Goal: Information Seeking & Learning: Learn about a topic

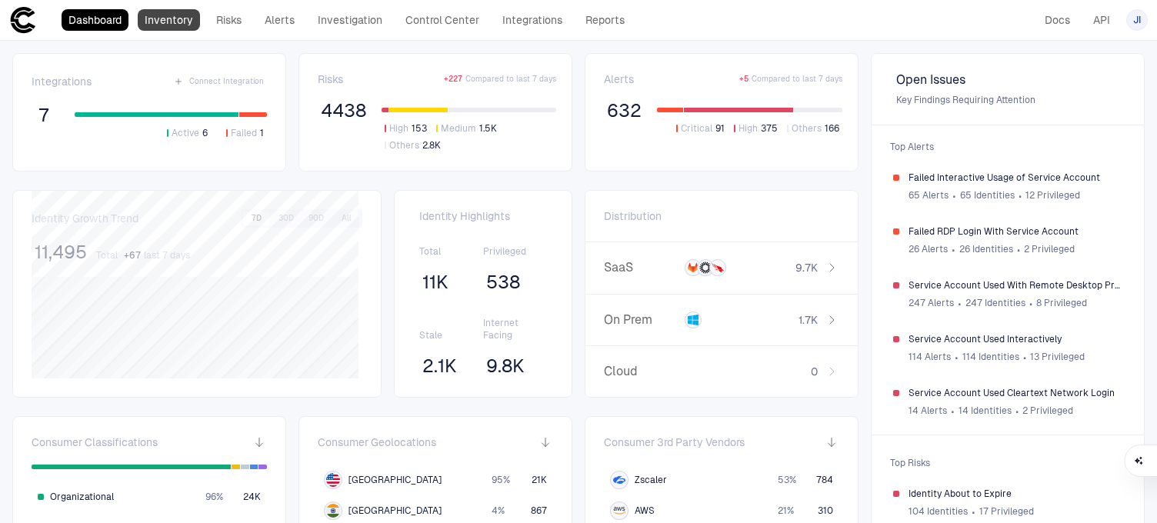
click at [186, 18] on link "Inventory" at bounding box center [169, 20] width 62 height 22
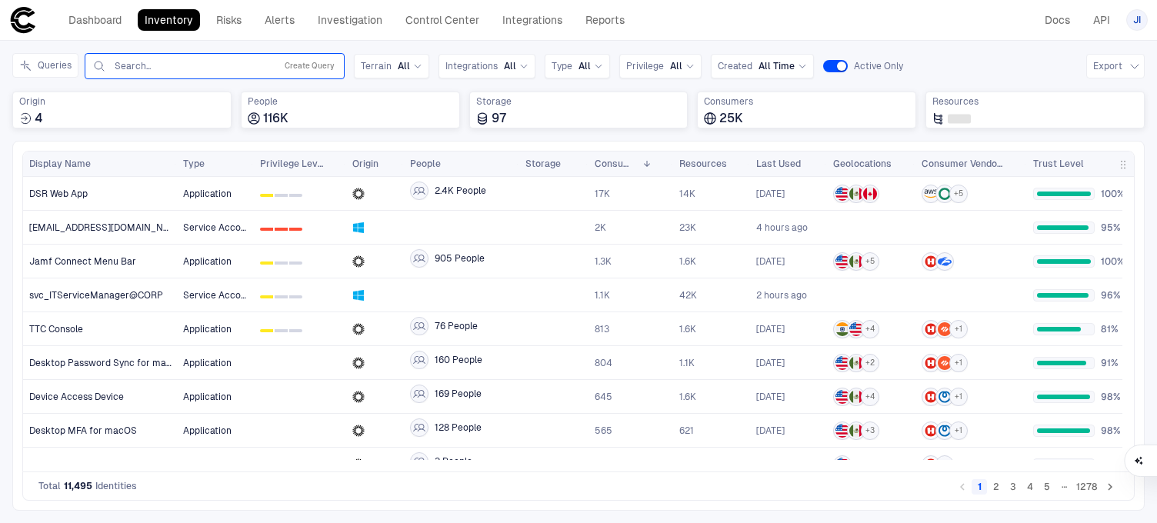
click at [227, 62] on input "text" at bounding box center [191, 66] width 156 height 12
type input "*******"
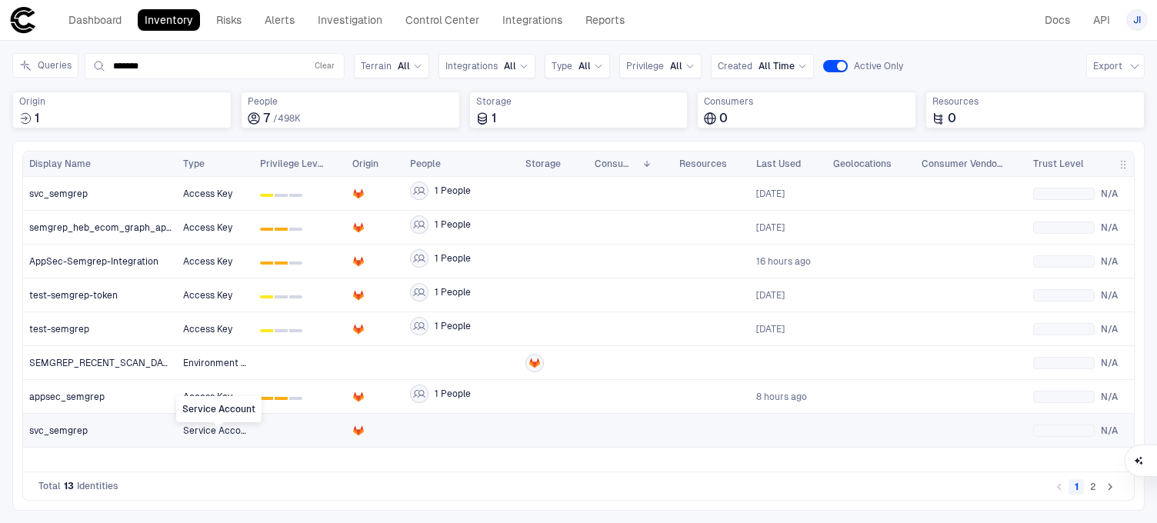
click at [220, 433] on span "Service Account" at bounding box center [219, 431] width 72 height 11
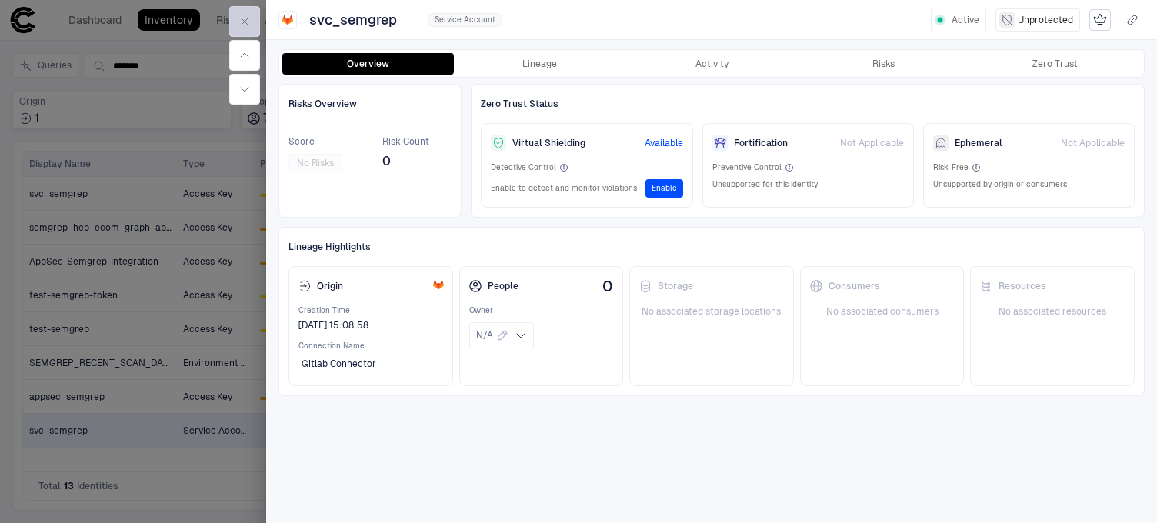
click at [241, 14] on button "button" at bounding box center [244, 21] width 31 height 31
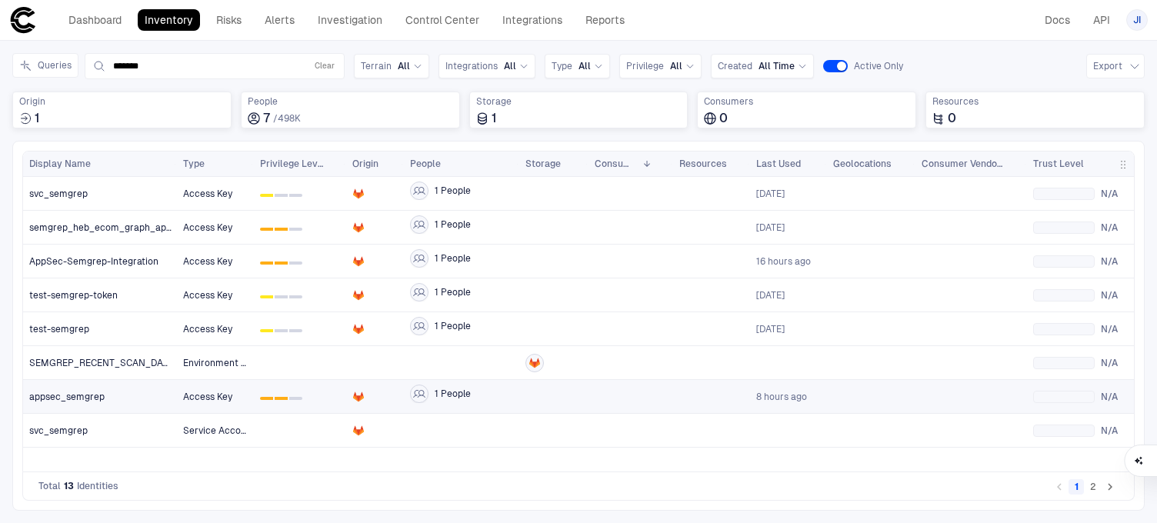
click at [151, 399] on div "appsec_semgrep" at bounding box center [100, 397] width 142 height 12
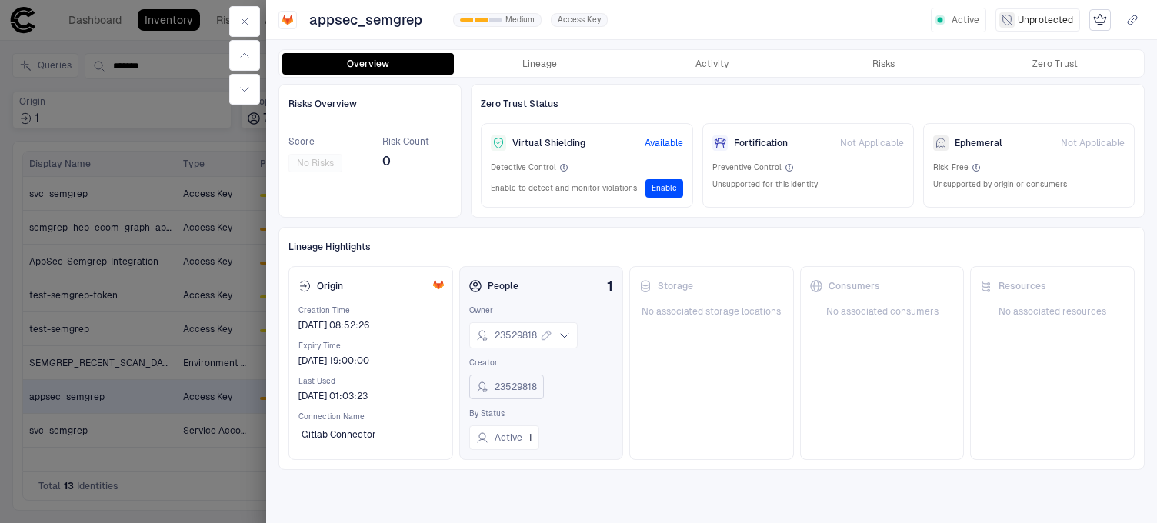
click at [506, 387] on span "23529818" at bounding box center [516, 387] width 42 height 12
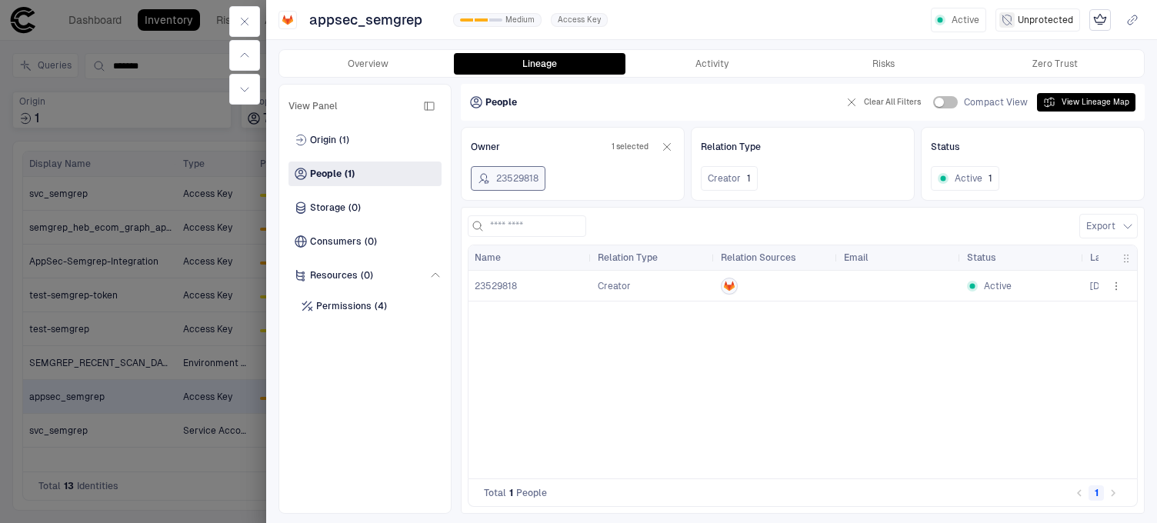
click at [499, 286] on span "23529818" at bounding box center [496, 286] width 42 height 11
click at [344, 133] on div "Origin (1)" at bounding box center [365, 140] width 153 height 25
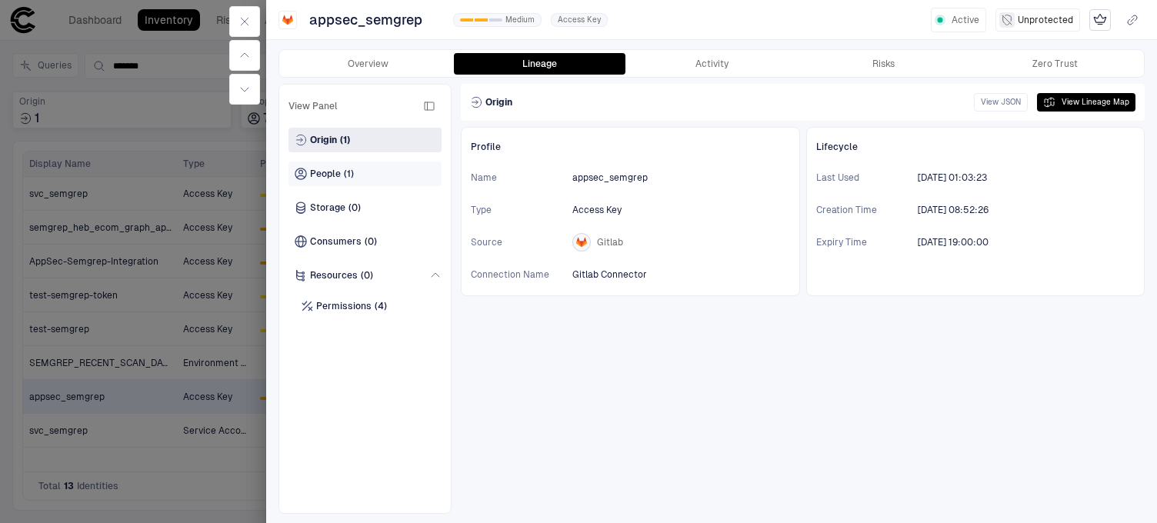
click at [341, 174] on div "People (1)" at bounding box center [324, 174] width 59 height 12
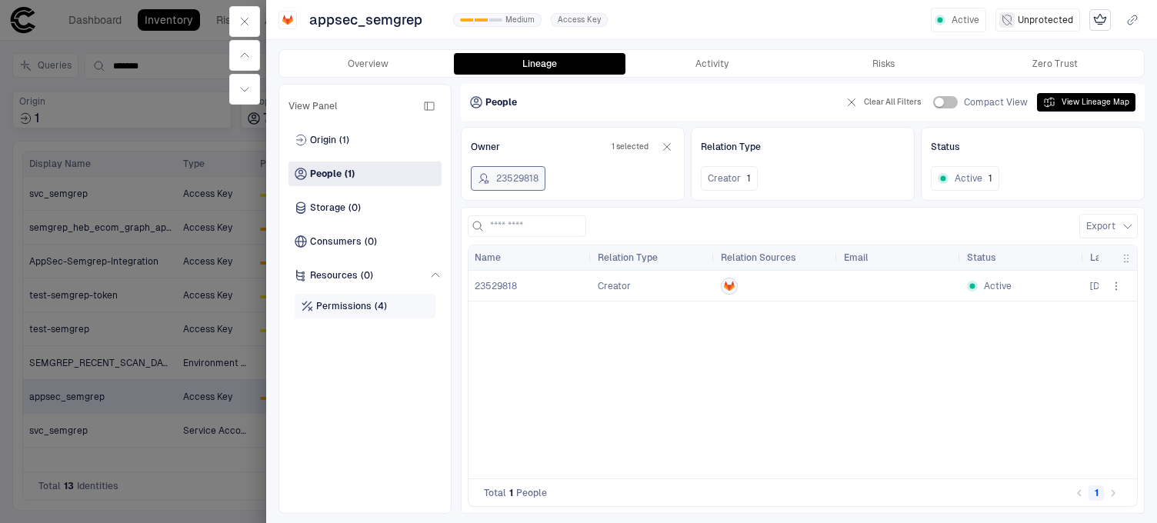
click at [362, 298] on div "Permissions (4)" at bounding box center [365, 306] width 141 height 25
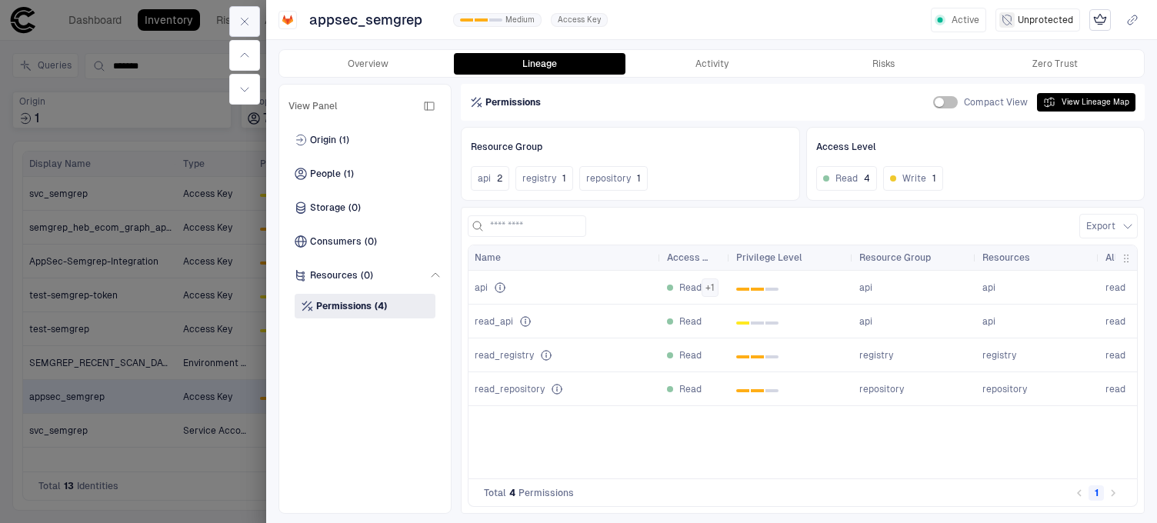
click at [246, 16] on icon "button" at bounding box center [245, 21] width 12 height 12
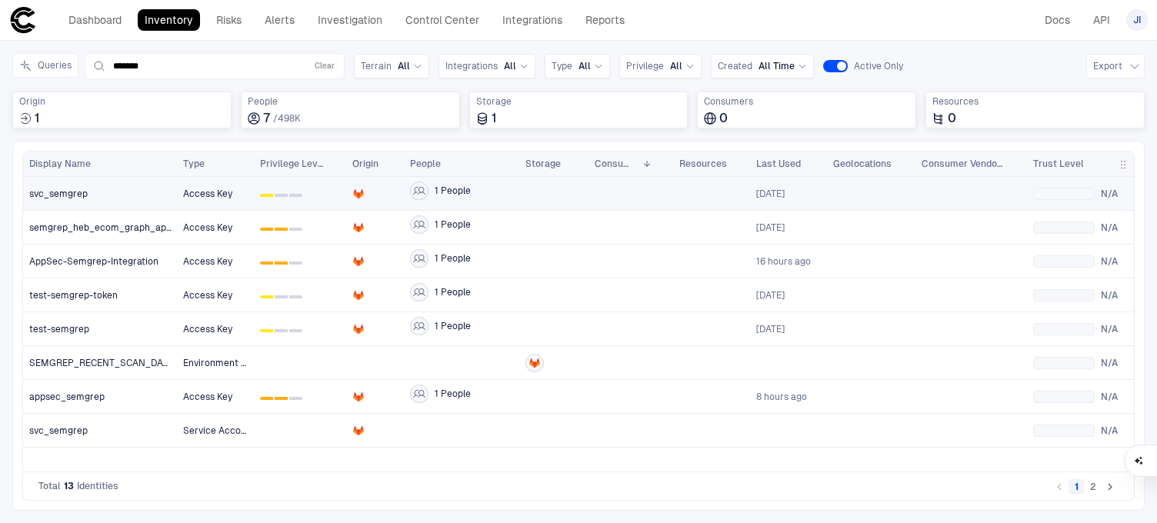
click at [79, 188] on span "svc_semgrep" at bounding box center [58, 194] width 58 height 12
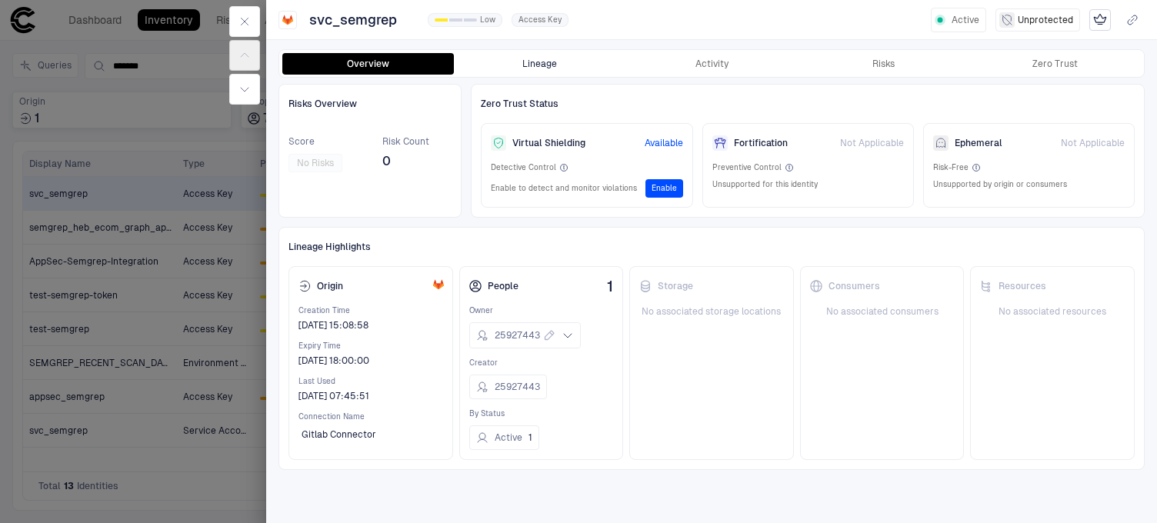
click at [521, 65] on button "Lineage" at bounding box center [540, 64] width 172 height 22
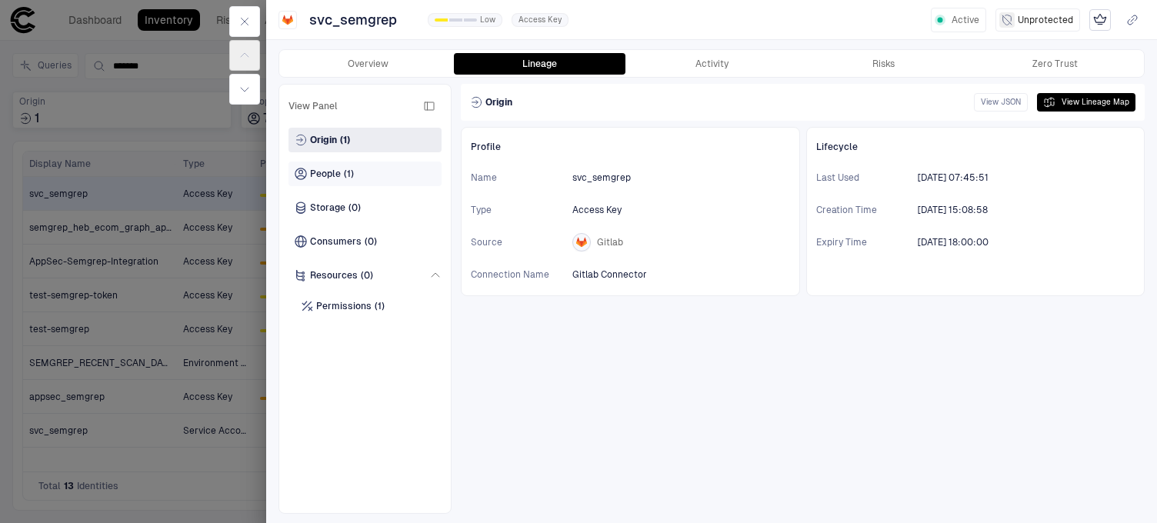
click at [359, 172] on div "People (1)" at bounding box center [365, 174] width 153 height 25
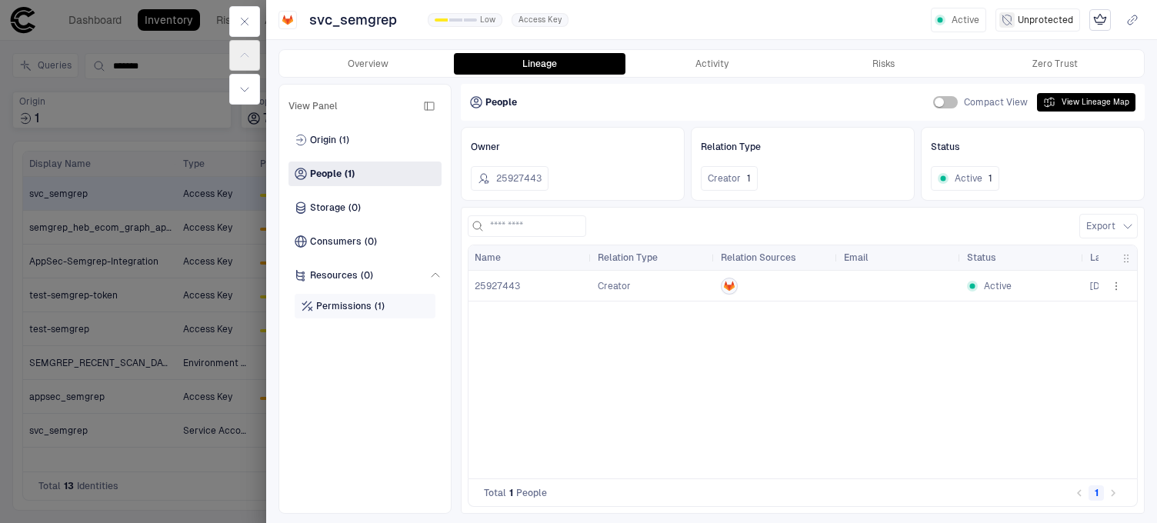
click at [368, 304] on span "Permissions" at bounding box center [343, 306] width 55 height 12
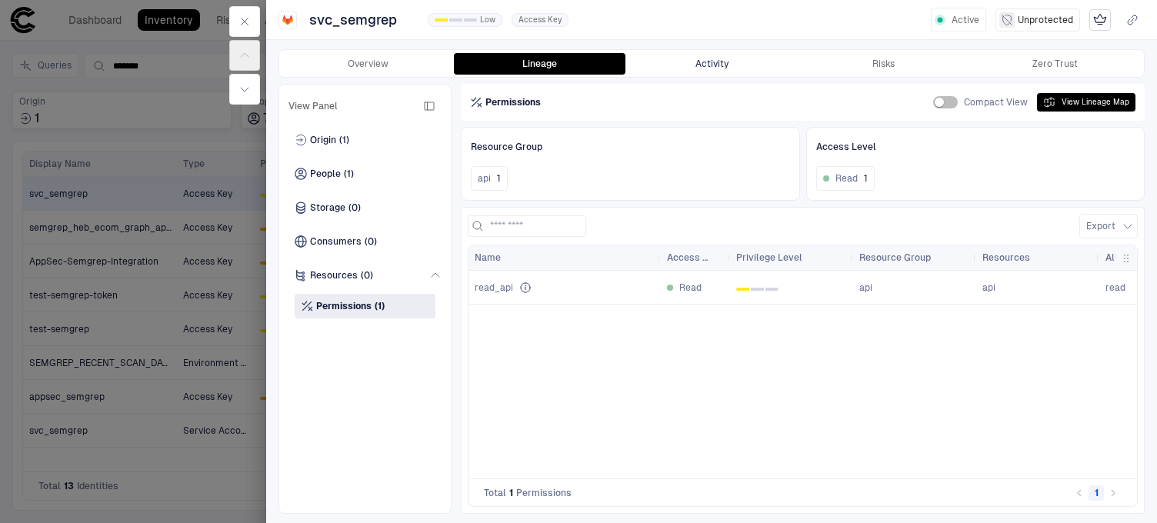
click at [738, 68] on button "Activity" at bounding box center [712, 64] width 172 height 22
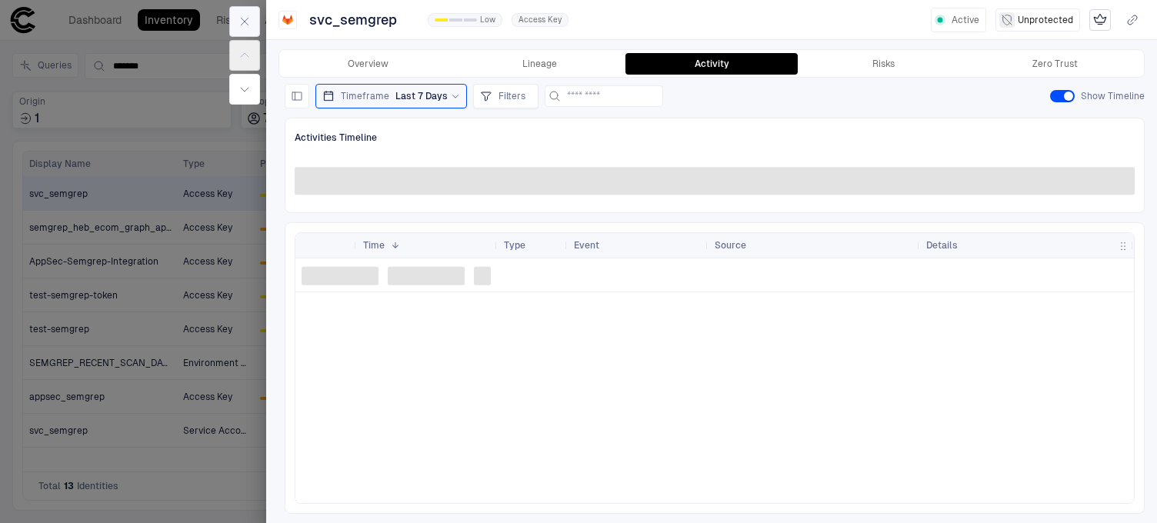
click at [244, 23] on icon "button" at bounding box center [245, 21] width 12 height 12
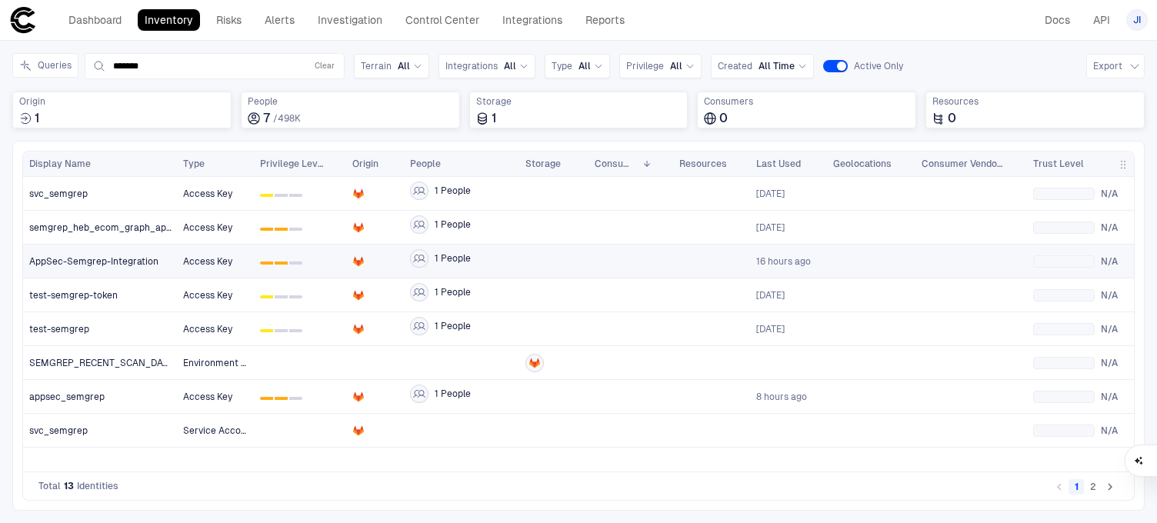
click at [235, 256] on span "Access Key" at bounding box center [215, 261] width 65 height 31
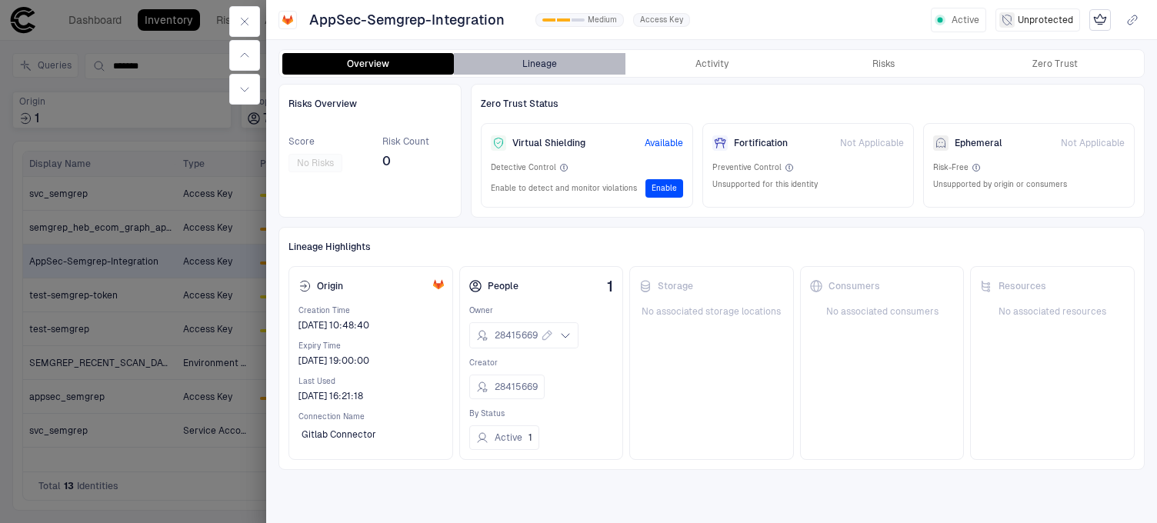
click at [538, 63] on button "Lineage" at bounding box center [540, 64] width 172 height 22
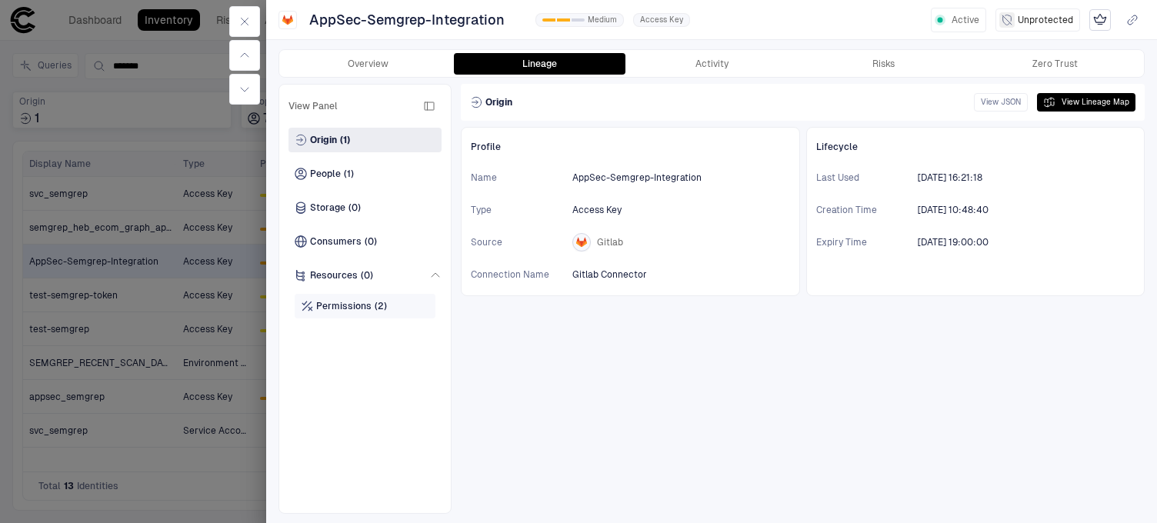
click at [334, 312] on span "Permissions" at bounding box center [343, 306] width 55 height 12
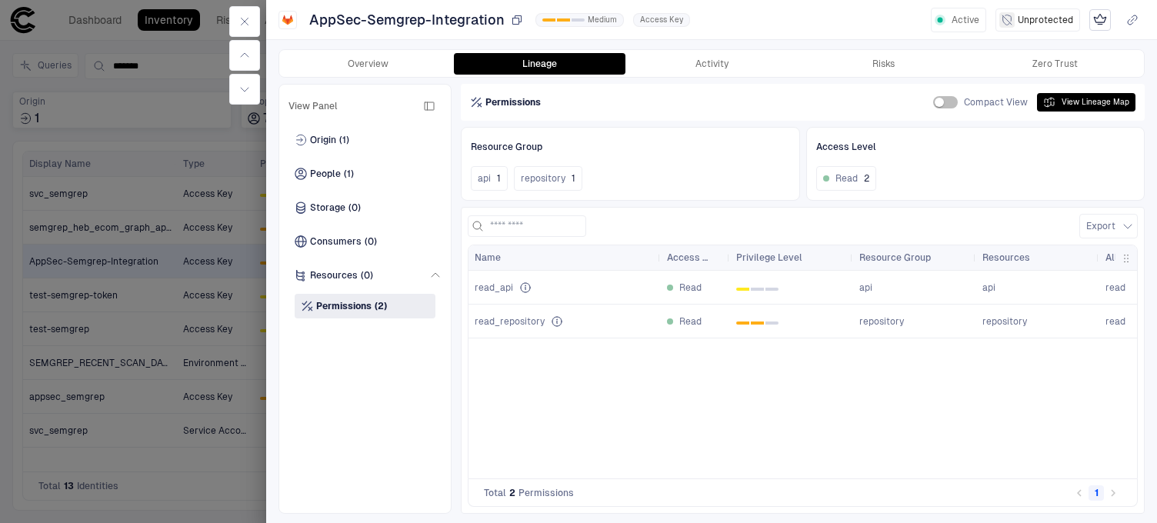
click at [310, 18] on span "AppSec-Semgrep-Integration" at bounding box center [406, 20] width 195 height 18
drag, startPoint x: 310, startPoint y: 18, endPoint x: 502, endPoint y: 18, distance: 191.6
click at [502, 18] on span "AppSec-Semgrep-Integration" at bounding box center [406, 20] width 195 height 18
click at [519, 20] on icon "button" at bounding box center [517, 20] width 12 height 12
click at [249, 22] on icon "button" at bounding box center [245, 21] width 12 height 12
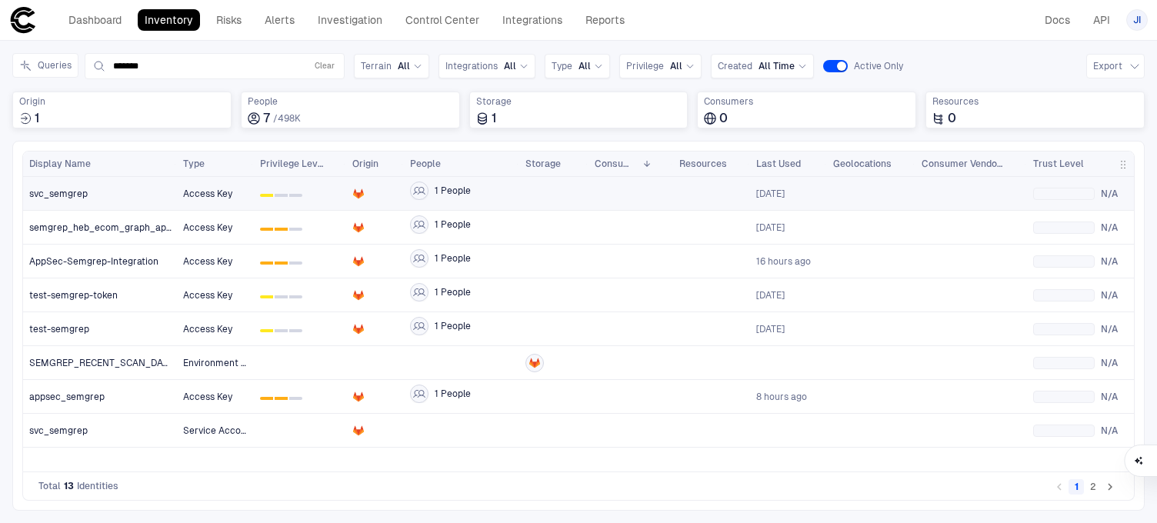
click at [95, 197] on div "svc_semgrep" at bounding box center [100, 194] width 142 height 12
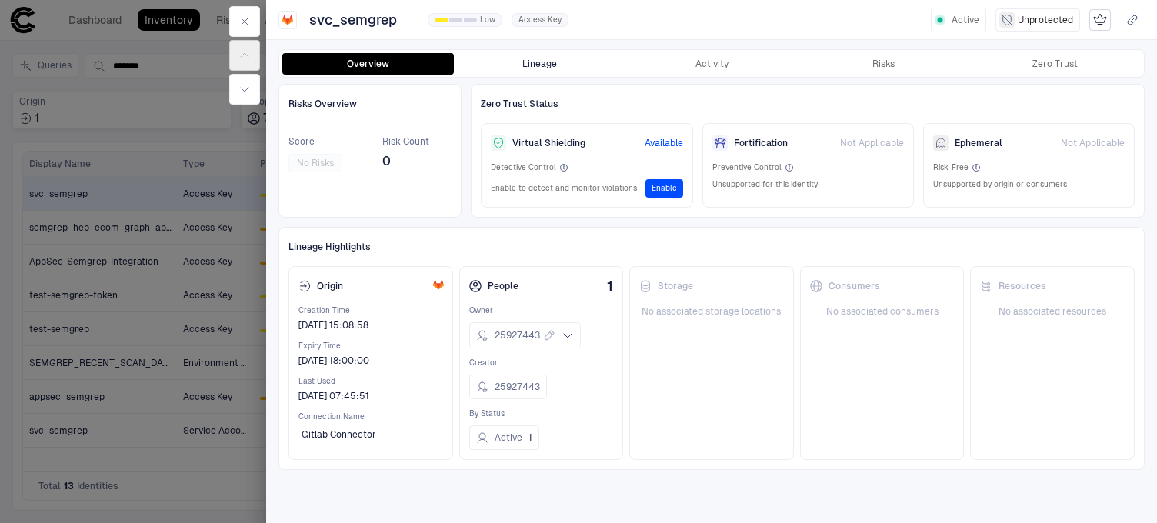
click at [540, 60] on button "Lineage" at bounding box center [540, 64] width 172 height 22
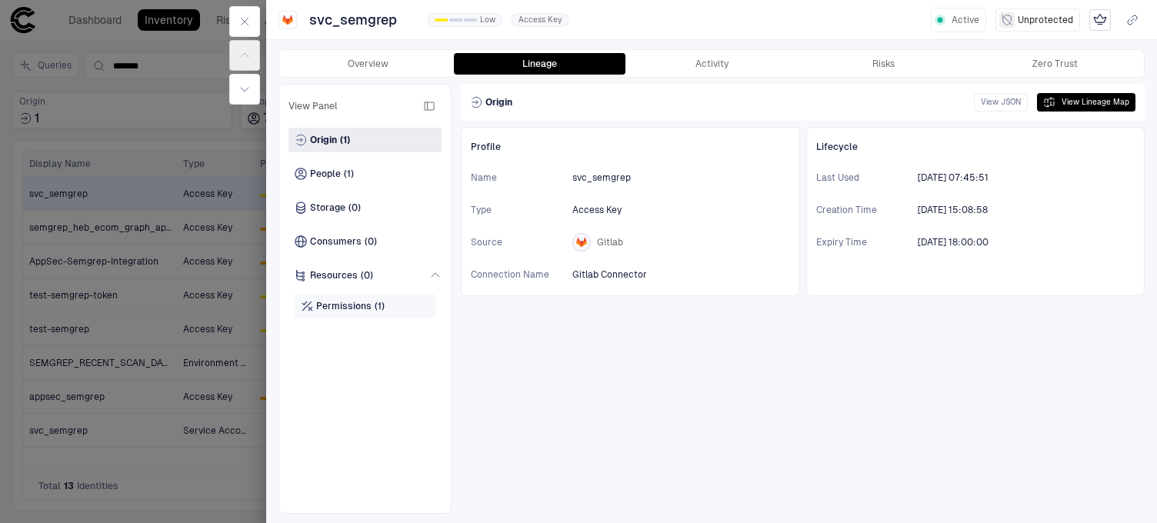
click at [359, 309] on span "Permissions" at bounding box center [343, 306] width 55 height 12
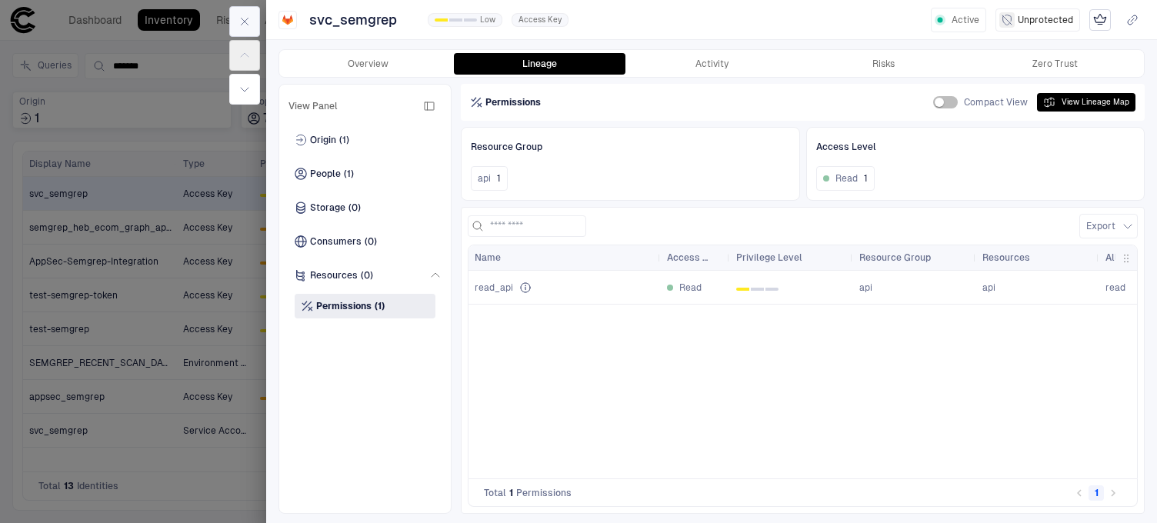
click at [242, 17] on icon "button" at bounding box center [245, 21] width 12 height 12
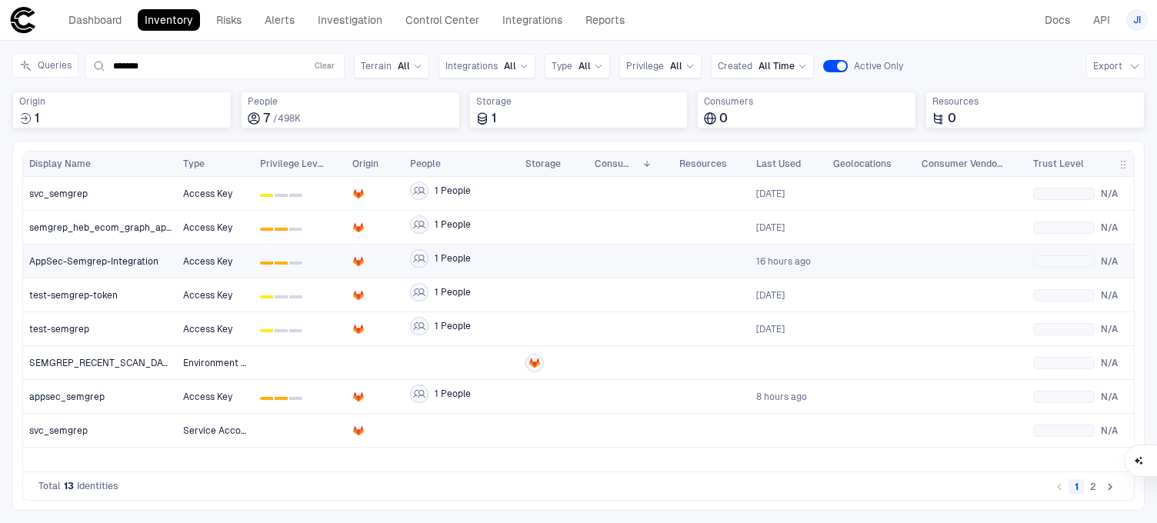
click at [112, 266] on span "AppSec-Semgrep-Integration" at bounding box center [93, 261] width 129 height 12
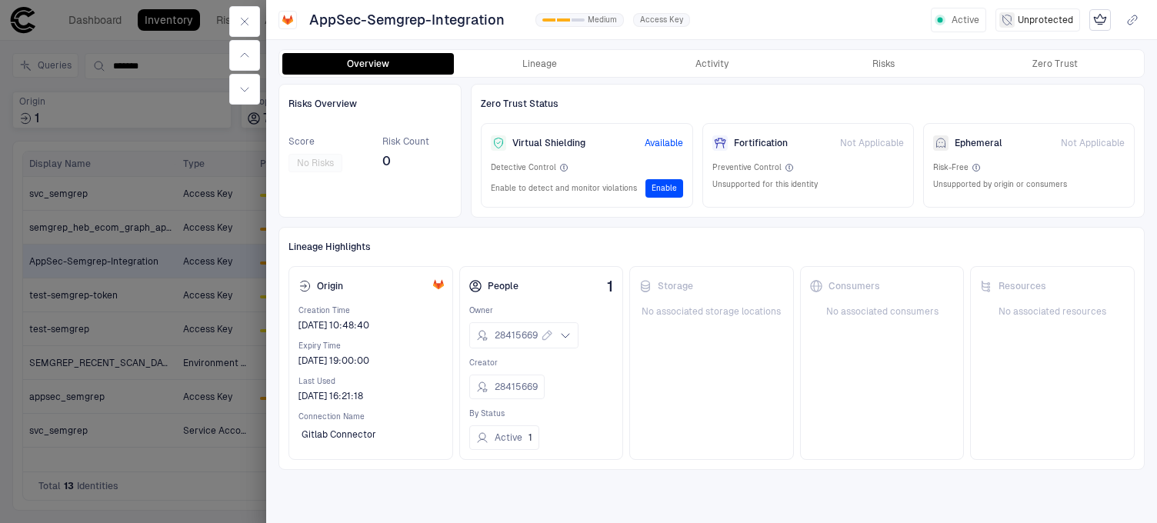
click at [563, 48] on div "Overview Lineage Activity Risks Zero Trust Risks Overview Score No Risks Risk C…" at bounding box center [711, 281] width 891 height 484
click at [556, 58] on button "Lineage" at bounding box center [540, 64] width 172 height 22
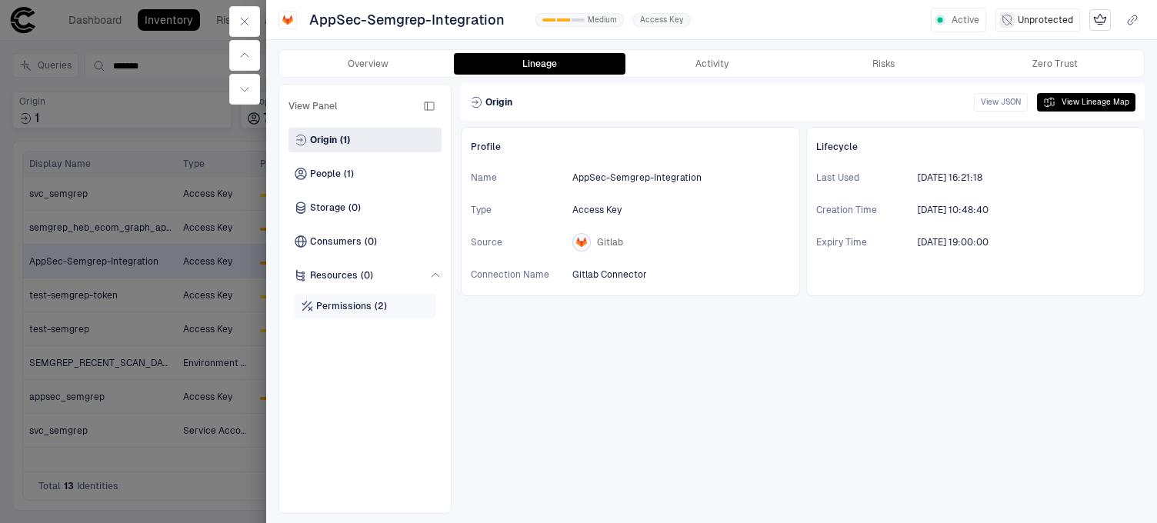
click at [351, 302] on span "Permissions" at bounding box center [343, 306] width 55 height 12
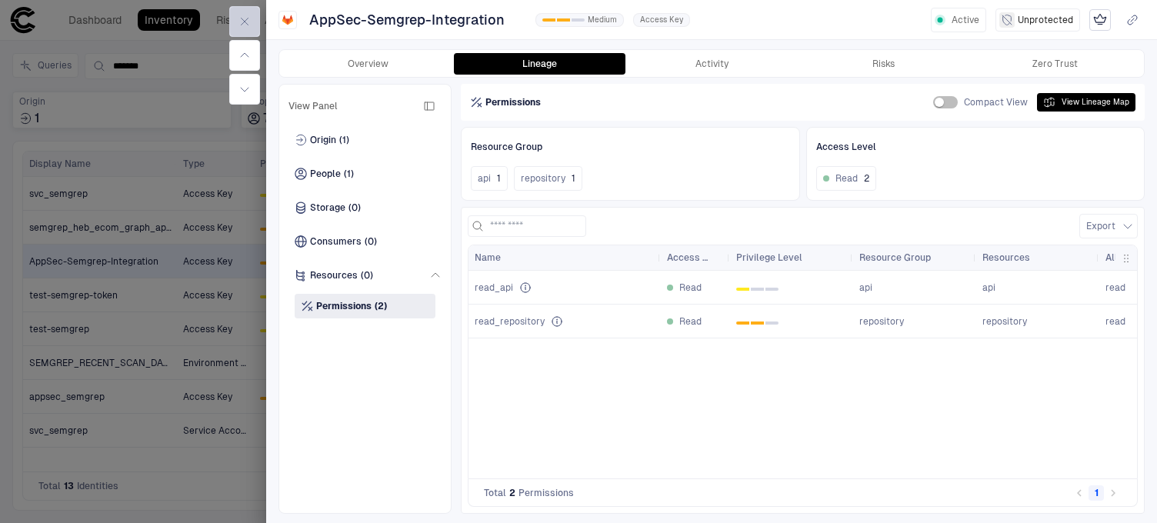
click at [247, 22] on icon "button" at bounding box center [245, 21] width 12 height 12
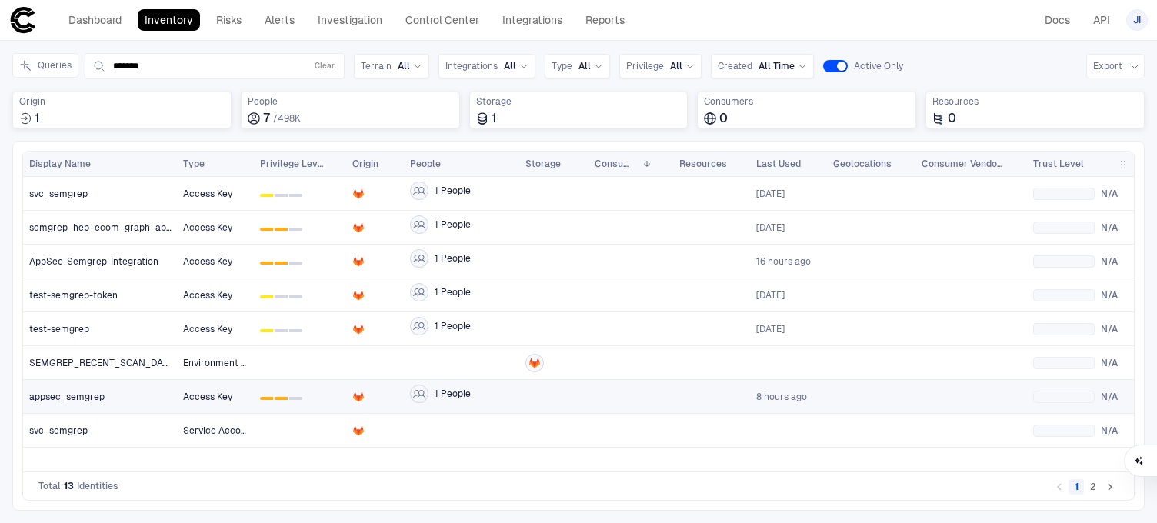
click at [107, 391] on div "appsec_semgrep" at bounding box center [100, 397] width 142 height 12
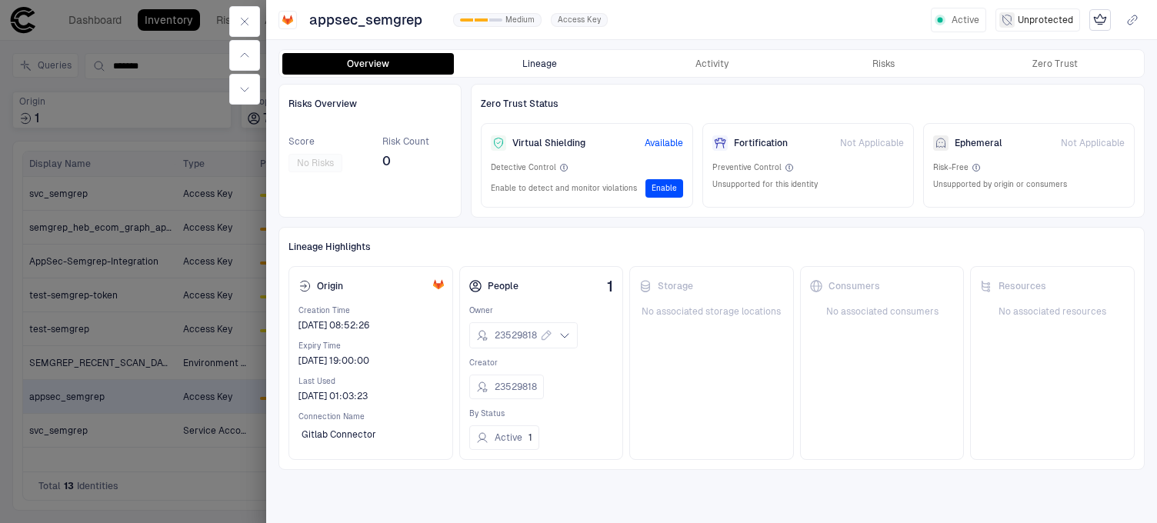
click at [516, 62] on button "Lineage" at bounding box center [540, 64] width 172 height 22
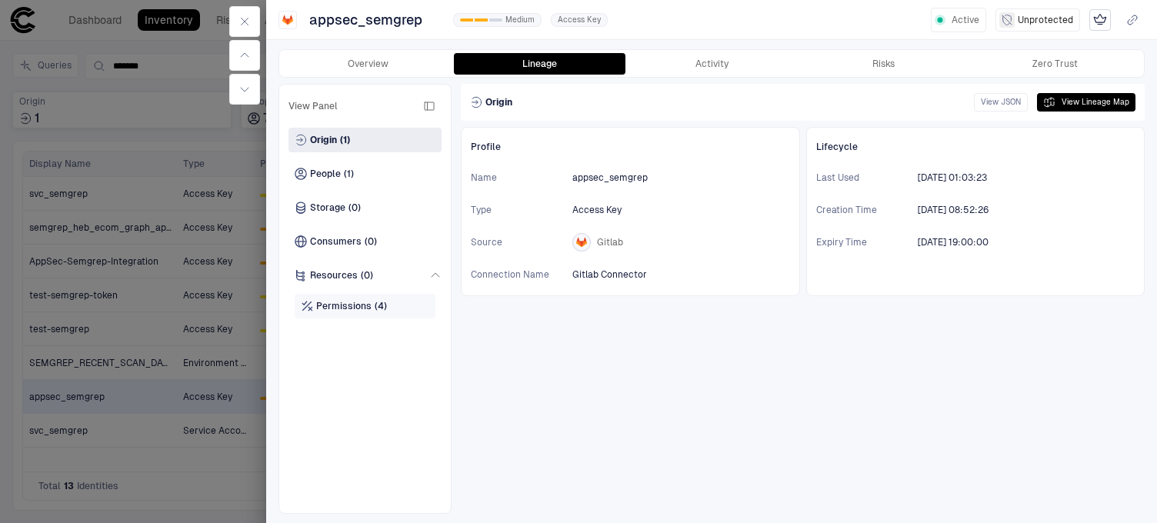
click at [335, 306] on span "Permissions" at bounding box center [343, 306] width 55 height 12
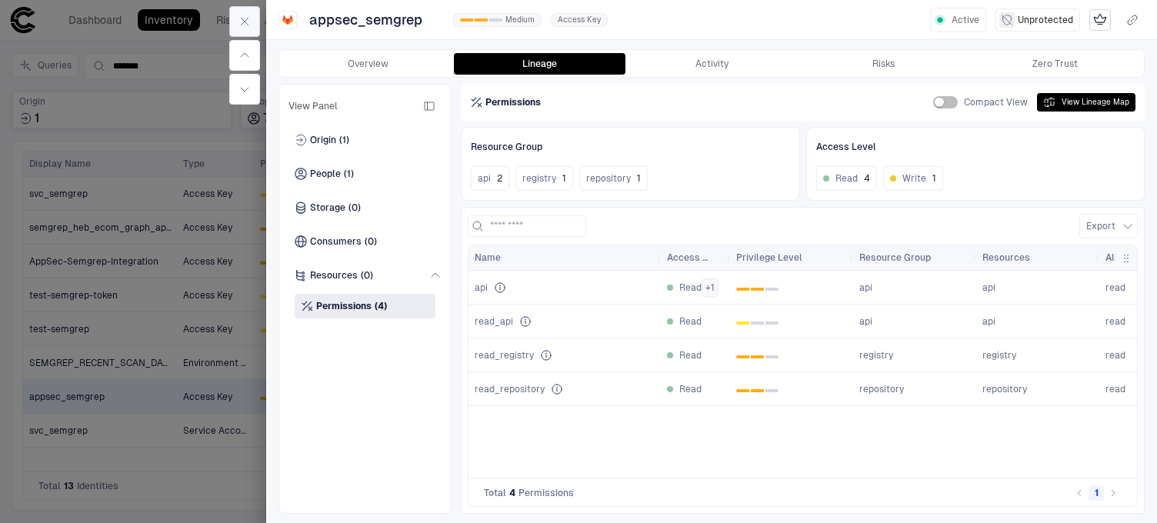
click at [250, 18] on icon "button" at bounding box center [245, 21] width 12 height 12
